Goal: Transaction & Acquisition: Book appointment/travel/reservation

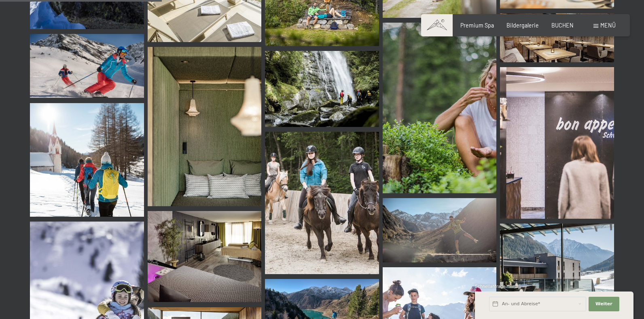
scroll to position [2264, 0]
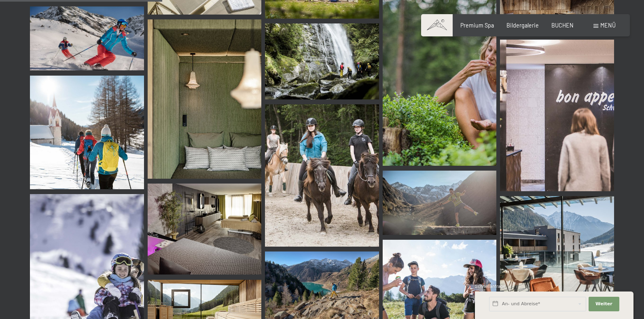
click at [435, 23] on span at bounding box center [437, 25] width 32 height 22
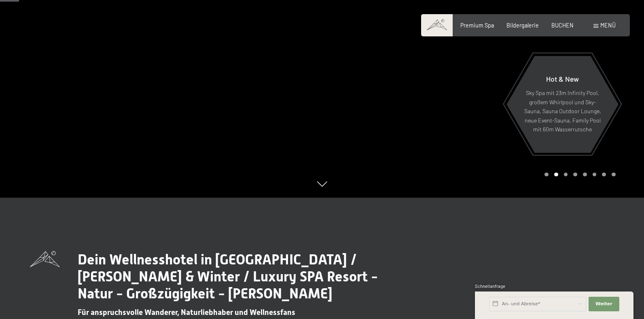
click at [624, 110] on div at bounding box center [483, 38] width 322 height 319
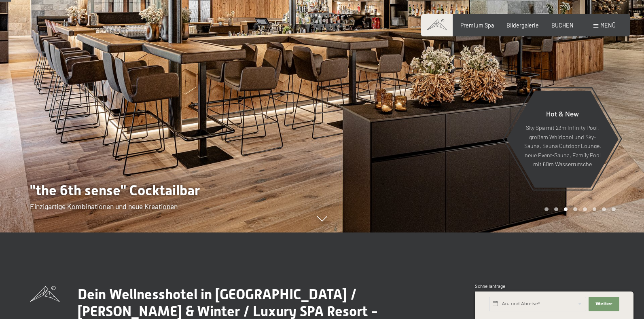
scroll to position [40, 0]
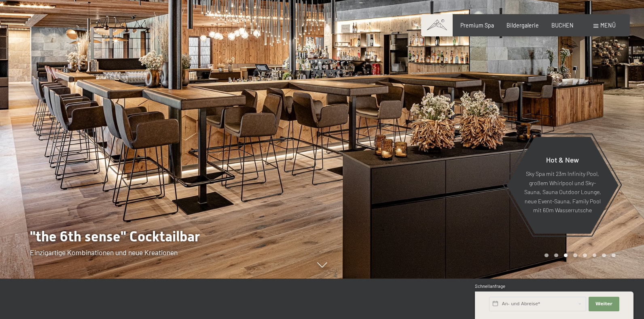
click at [622, 142] on div at bounding box center [483, 119] width 322 height 319
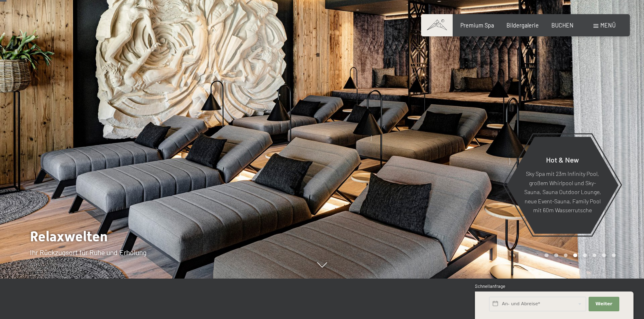
click at [622, 142] on div at bounding box center [483, 119] width 322 height 319
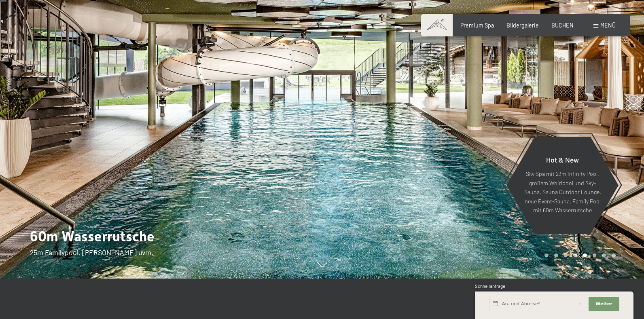
click at [622, 142] on div at bounding box center [483, 119] width 322 height 319
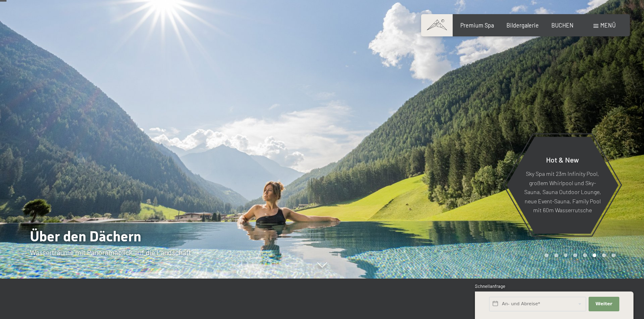
click at [622, 142] on div at bounding box center [483, 119] width 322 height 319
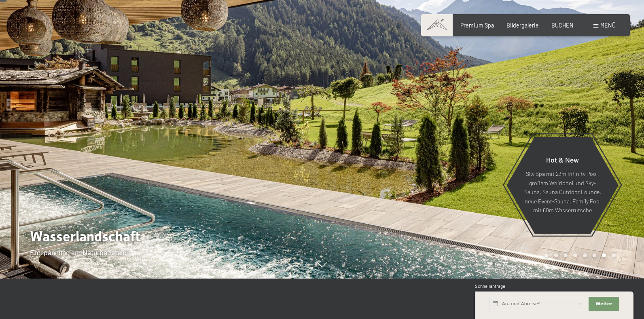
click at [622, 142] on div at bounding box center [483, 119] width 322 height 319
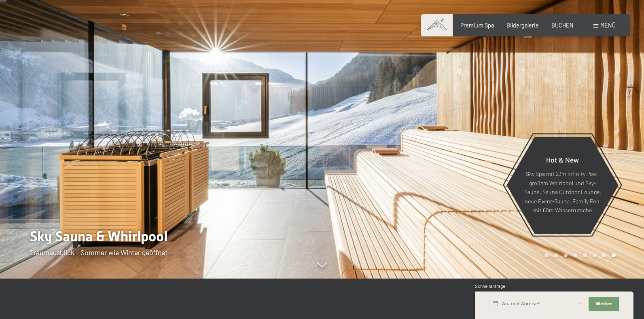
click at [622, 142] on div at bounding box center [483, 119] width 322 height 319
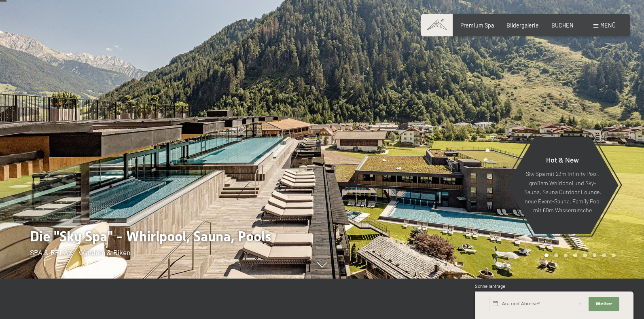
click at [622, 142] on div at bounding box center [483, 119] width 322 height 319
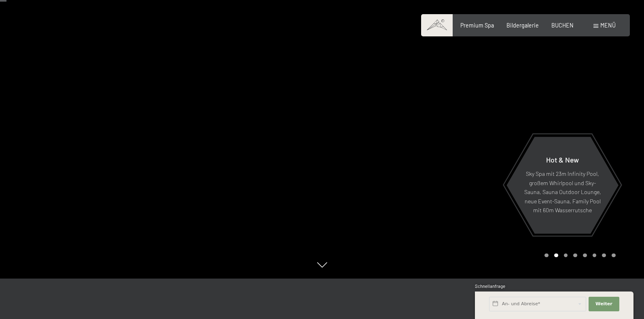
click at [622, 142] on div at bounding box center [483, 119] width 322 height 319
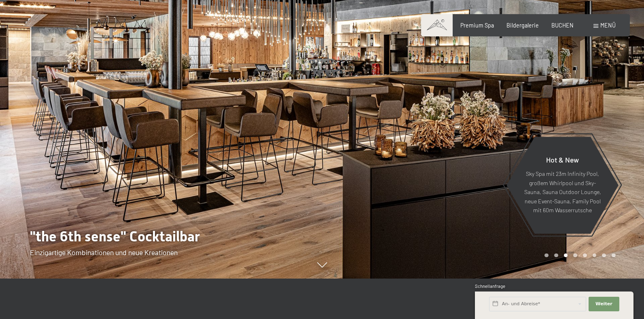
click at [622, 142] on div at bounding box center [483, 119] width 322 height 319
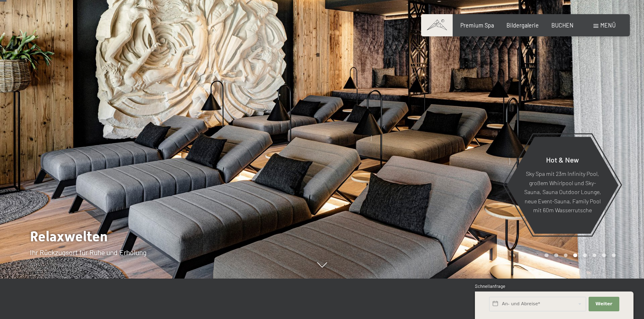
click at [622, 142] on div at bounding box center [483, 119] width 322 height 319
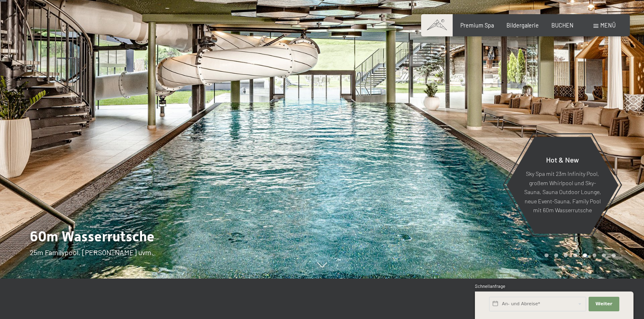
click at [622, 142] on div at bounding box center [483, 119] width 322 height 319
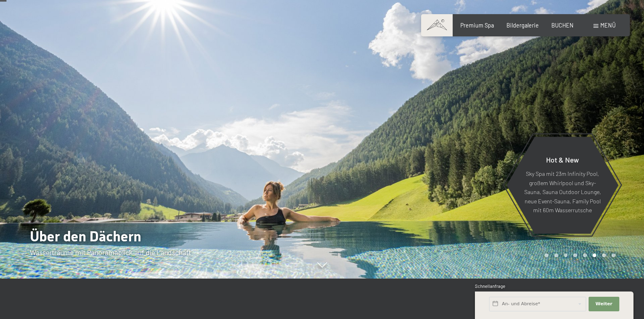
click at [622, 142] on div at bounding box center [483, 119] width 322 height 319
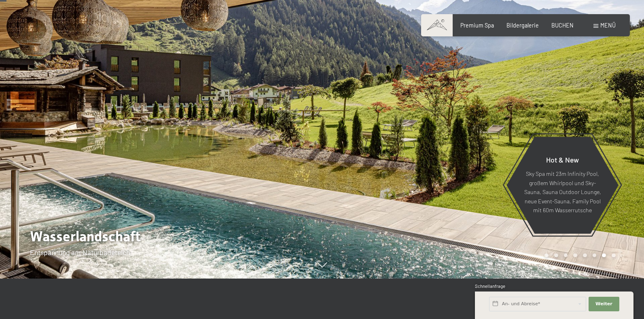
click at [622, 142] on div at bounding box center [483, 119] width 322 height 319
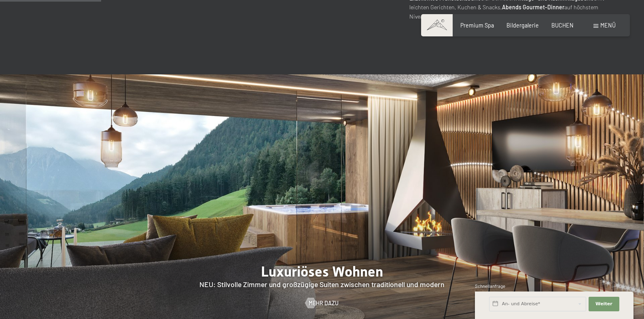
scroll to position [606, 0]
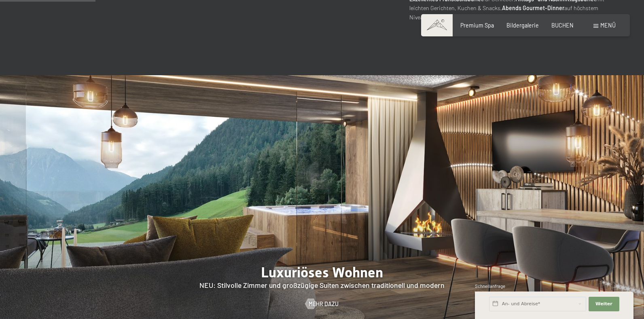
drag, startPoint x: 609, startPoint y: 177, endPoint x: 605, endPoint y: 175, distance: 4.2
click at [607, 176] on div at bounding box center [322, 213] width 644 height 276
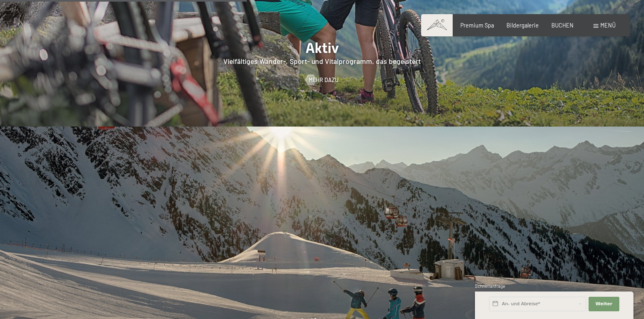
scroll to position [1496, 0]
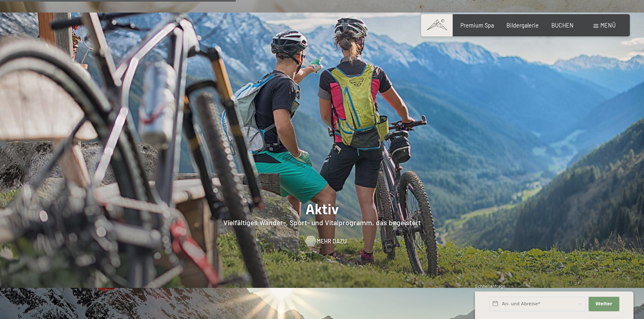
click at [317, 237] on span "Mehr dazu" at bounding box center [332, 241] width 30 height 8
click at [326, 237] on span "Mehr dazu" at bounding box center [332, 241] width 30 height 8
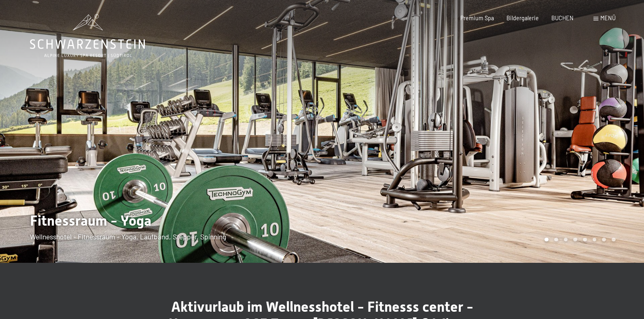
click at [618, 119] on div at bounding box center [483, 131] width 322 height 263
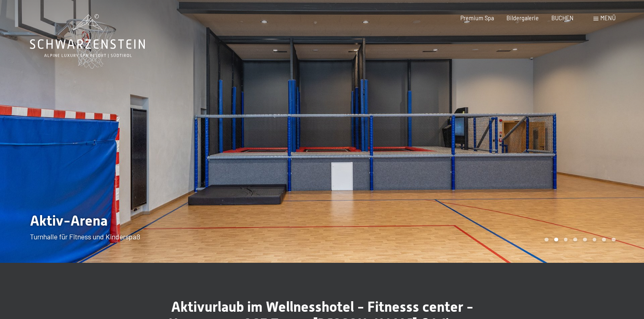
click at [618, 119] on div at bounding box center [483, 131] width 322 height 263
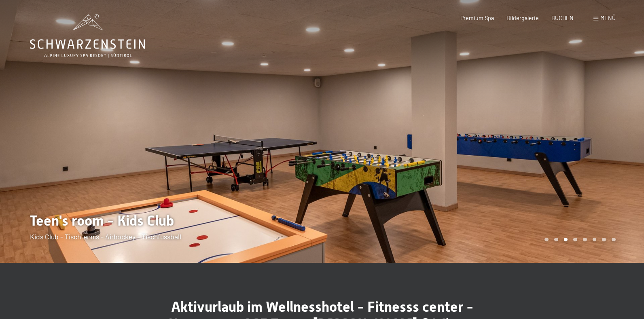
click at [618, 119] on div at bounding box center [483, 131] width 322 height 263
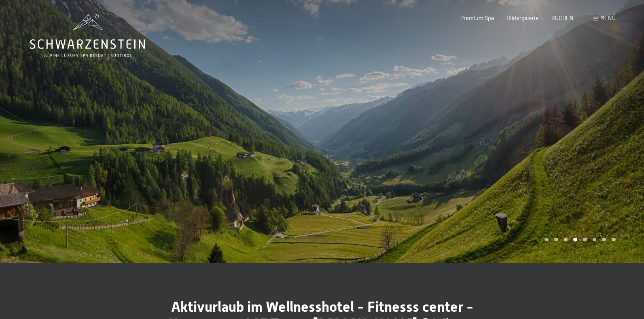
click at [618, 119] on div at bounding box center [483, 131] width 322 height 263
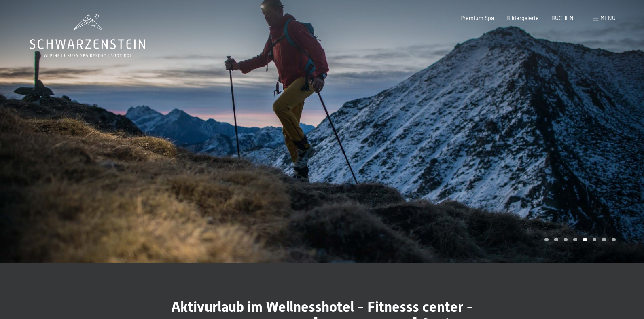
click at [618, 119] on div at bounding box center [483, 131] width 322 height 263
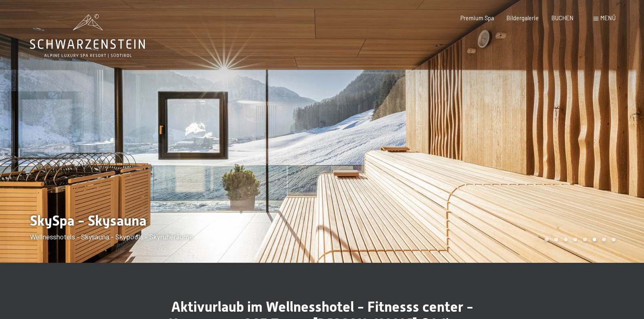
click at [618, 119] on div at bounding box center [483, 131] width 322 height 263
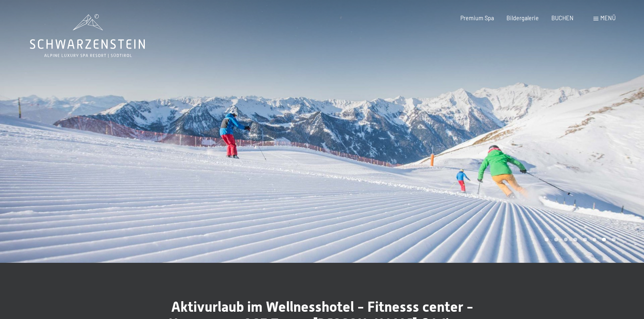
click at [618, 119] on div at bounding box center [483, 131] width 322 height 263
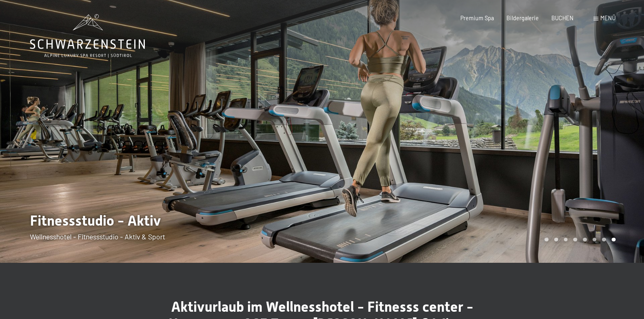
click at [618, 119] on div at bounding box center [483, 131] width 322 height 263
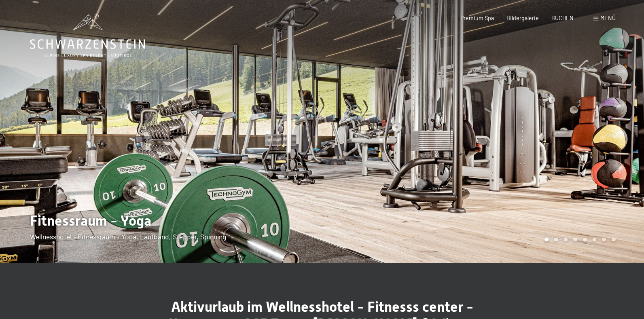
click at [618, 119] on div at bounding box center [483, 131] width 322 height 263
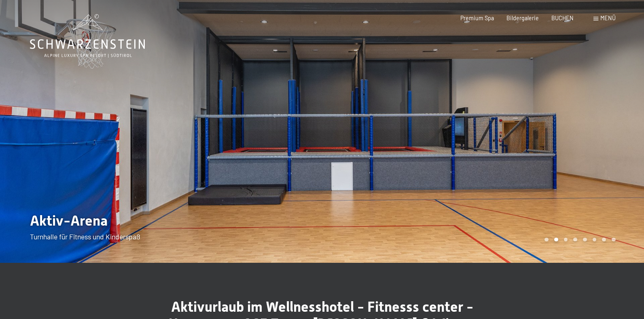
click at [618, 119] on div at bounding box center [483, 131] width 322 height 263
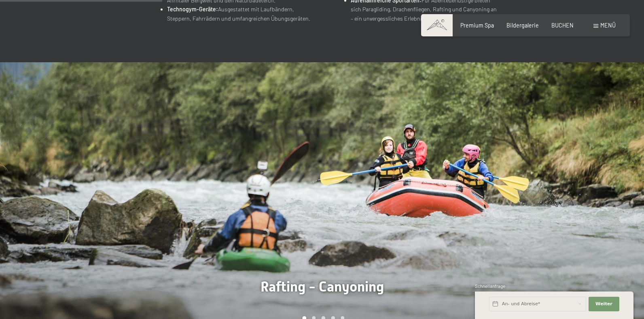
scroll to position [606, 0]
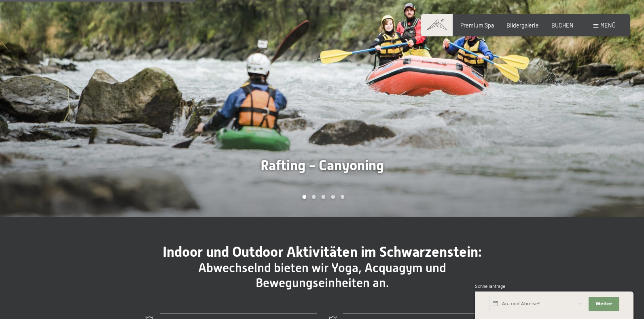
click at [527, 175] on div at bounding box center [483, 79] width 322 height 276
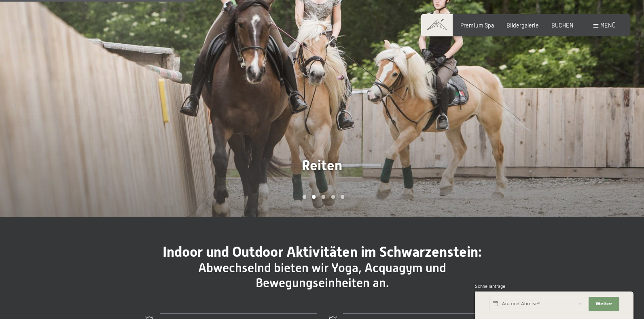
click at [527, 175] on div at bounding box center [483, 79] width 322 height 276
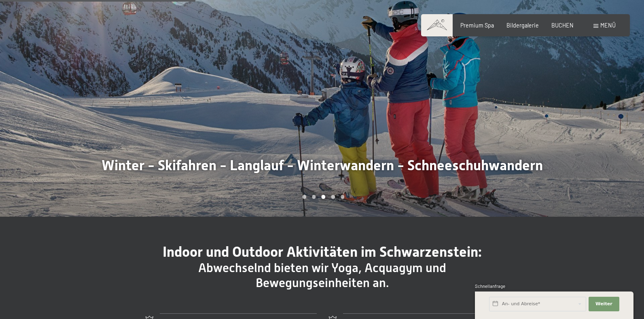
click at [527, 175] on div at bounding box center [483, 79] width 322 height 276
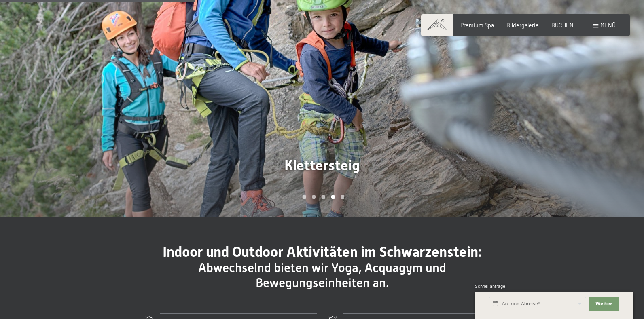
click at [527, 175] on div at bounding box center [483, 79] width 322 height 276
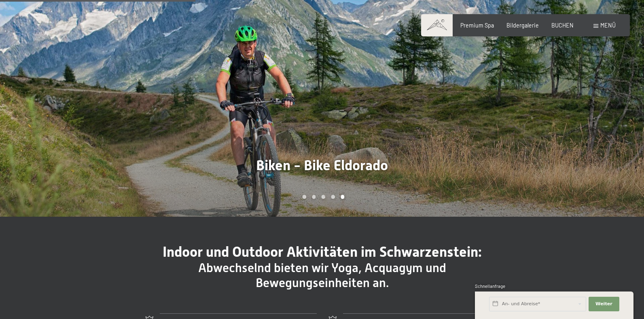
click at [527, 175] on div at bounding box center [483, 79] width 322 height 276
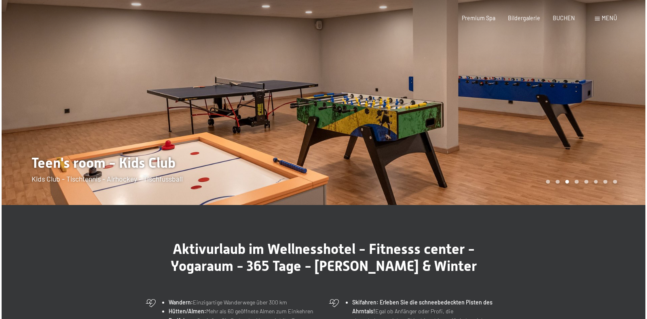
scroll to position [0, 0]
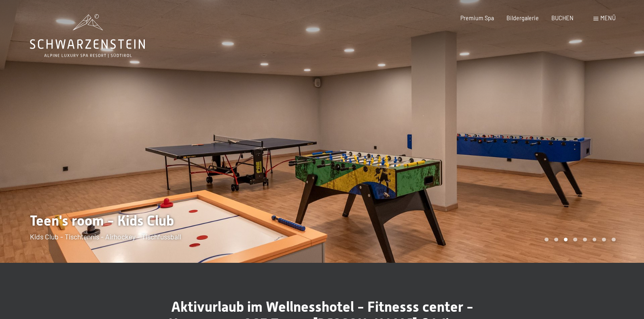
click at [605, 17] on span "Menü" at bounding box center [607, 18] width 15 height 7
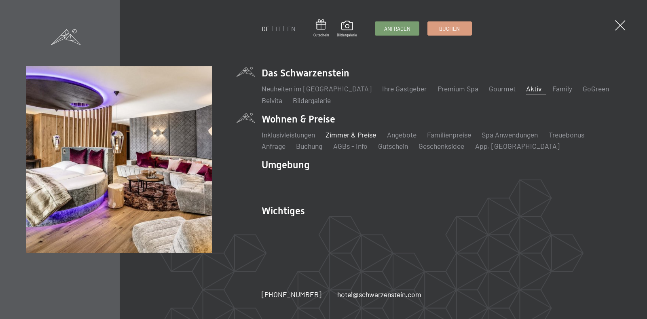
click at [352, 135] on link "Zimmer & Preise" at bounding box center [350, 134] width 51 height 9
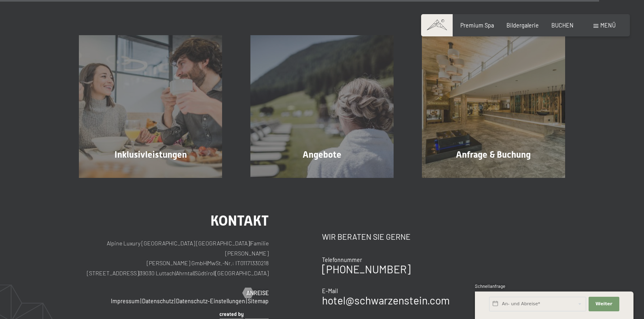
scroll to position [2143, 0]
